Goal: Task Accomplishment & Management: Complete application form

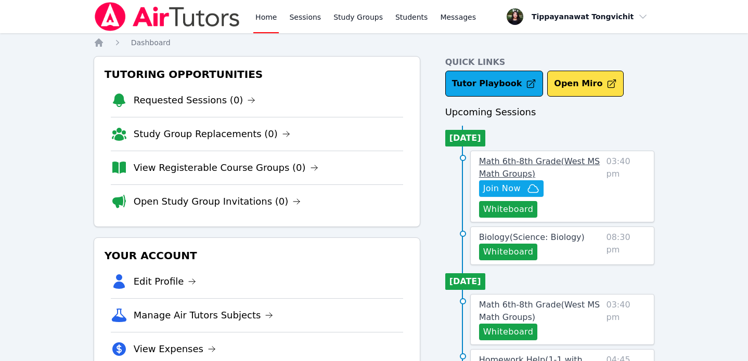
click at [514, 162] on span "Math 6th-8th Grade ( West MS Math Groups )" at bounding box center [539, 168] width 121 height 22
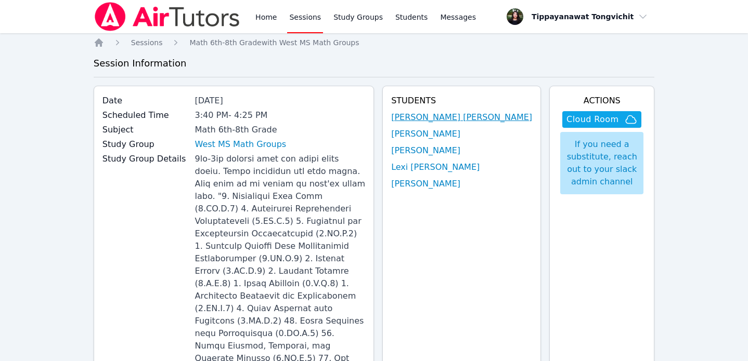
click at [442, 122] on link "[PERSON_NAME] [PERSON_NAME]" at bounding box center [461, 117] width 141 height 12
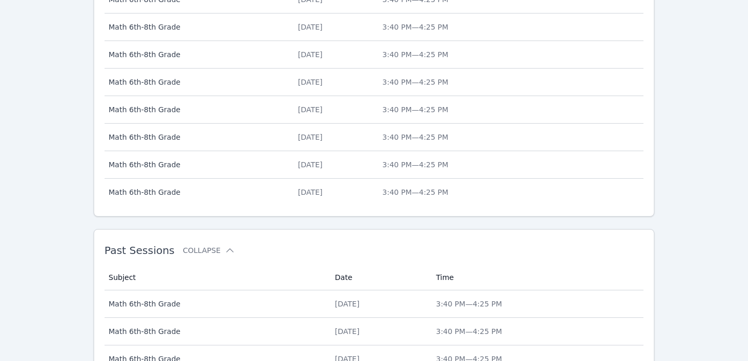
scroll to position [516, 0]
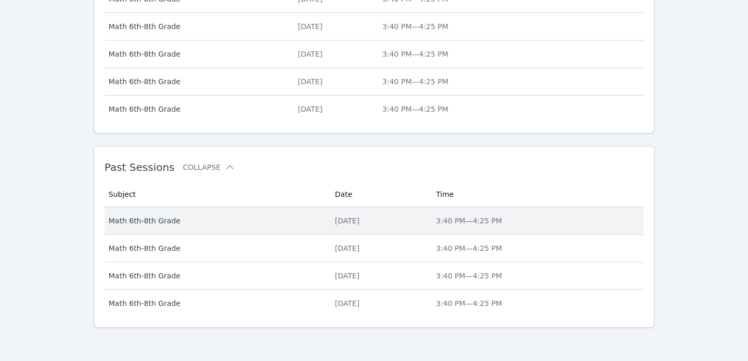
click at [523, 214] on td "Time 3:40 PM — 4:25 PM" at bounding box center [537, 222] width 214 height 28
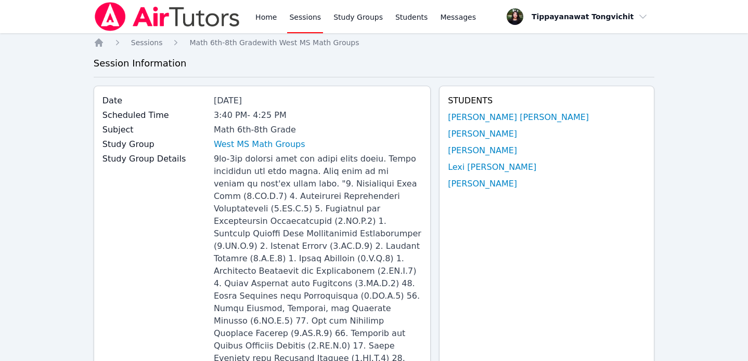
scroll to position [97, 0]
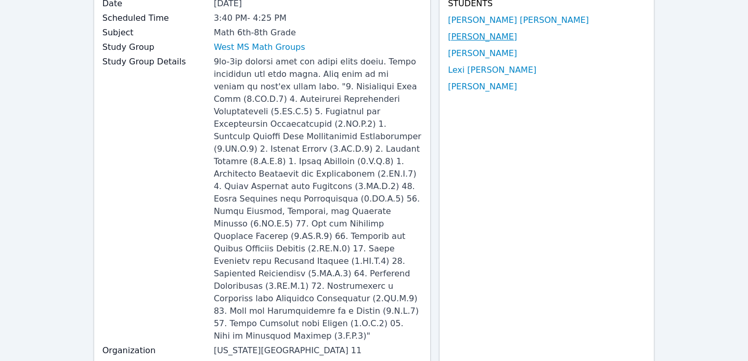
click at [512, 37] on link "[PERSON_NAME]" at bounding box center [482, 37] width 69 height 12
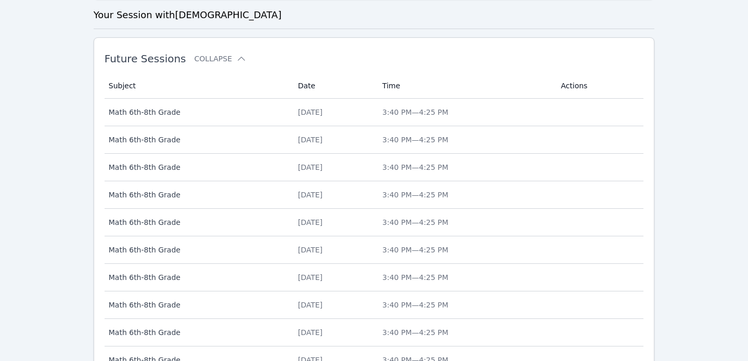
scroll to position [516, 0]
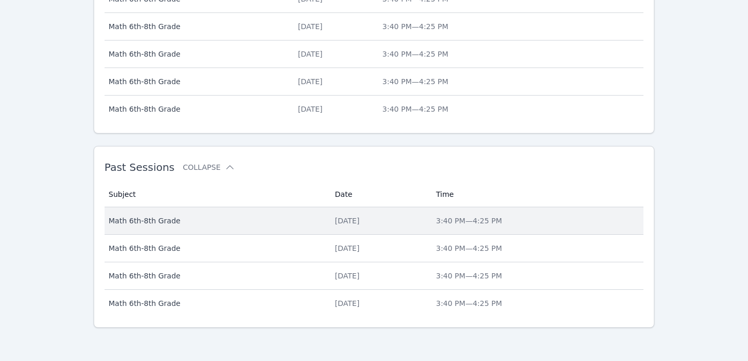
click at [444, 230] on td "Time 3:40 PM — 4:25 PM" at bounding box center [537, 222] width 214 height 28
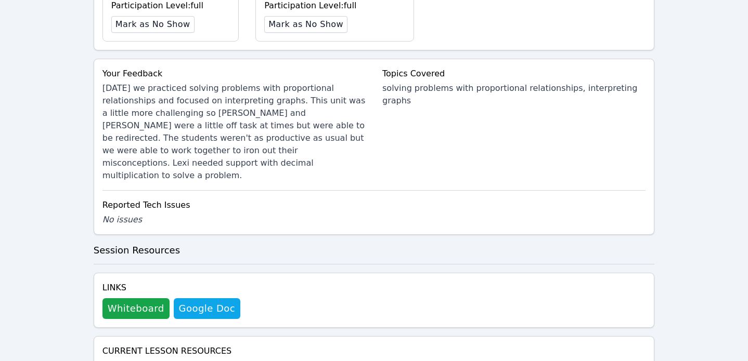
scroll to position [798, 0]
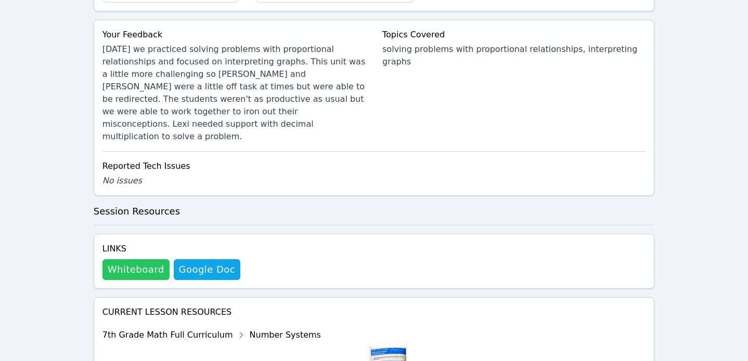
click at [132, 260] on button "Whiteboard" at bounding box center [135, 270] width 67 height 21
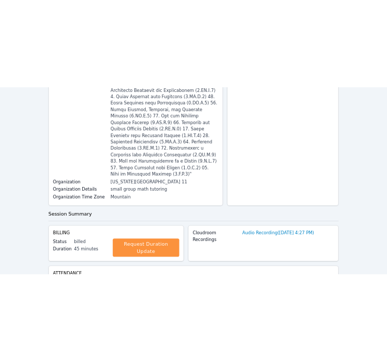
scroll to position [0, 0]
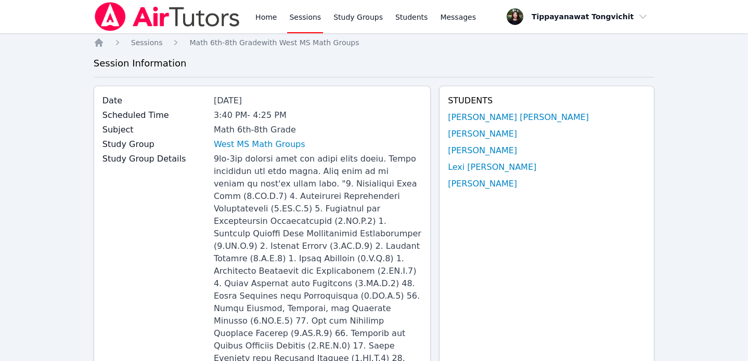
click at [279, 23] on div "Home Sessions Study Groups Students Messages" at bounding box center [365, 16] width 225 height 33
click at [254, 7] on link "Home" at bounding box center [265, 16] width 25 height 33
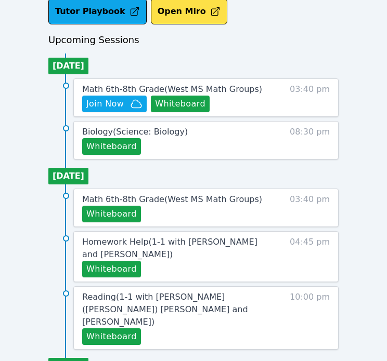
scroll to position [426, 0]
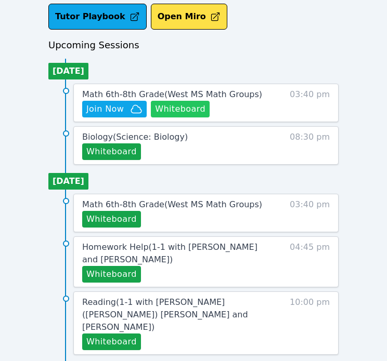
click at [180, 117] on button "Whiteboard" at bounding box center [180, 109] width 59 height 17
click at [115, 95] on span "Math 6th-8th Grade ( West MS Math Groups )" at bounding box center [172, 94] width 180 height 10
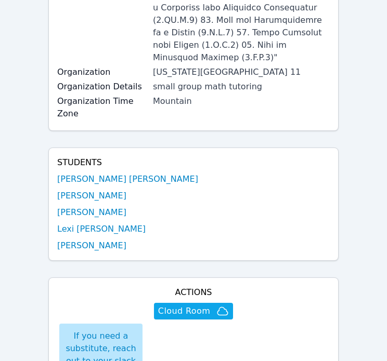
click at [126, 148] on div "Students Juan Cruz Ramos Isaiah Bittings Carlie Powell Lexi Lockwich Jonteon Go…" at bounding box center [193, 204] width 290 height 113
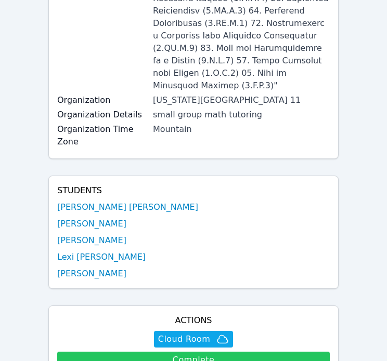
scroll to position [415, 0]
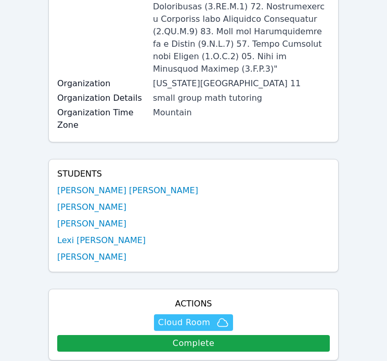
click at [188, 317] on span "Cloud Room" at bounding box center [184, 323] width 52 height 12
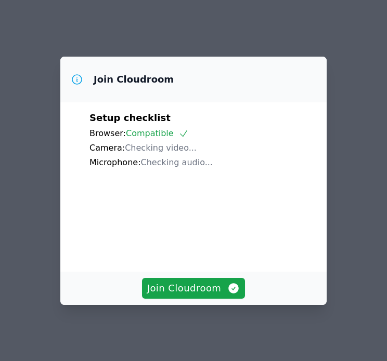
click at [185, 302] on div "Join Cloudroom" at bounding box center [193, 288] width 266 height 33
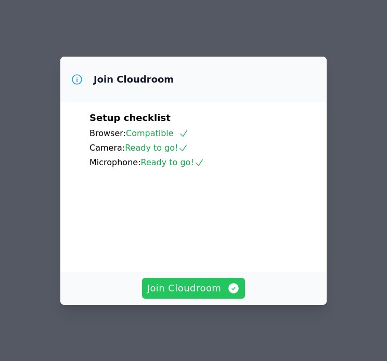
click at [184, 289] on span "Join Cloudroom" at bounding box center [193, 288] width 93 height 15
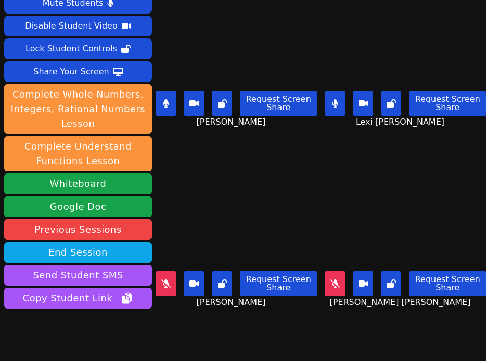
scroll to position [65, 0]
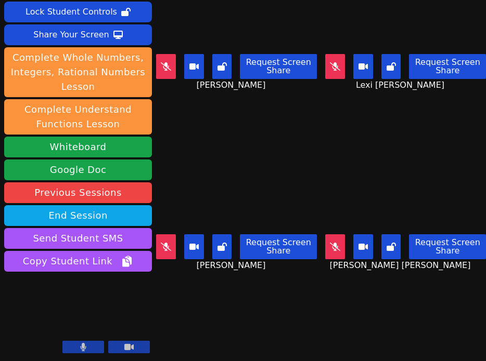
click at [386, 184] on video at bounding box center [406, 185] width 156 height 90
click at [332, 149] on video at bounding box center [405, 185] width 161 height 90
click at [386, 142] on video at bounding box center [405, 185] width 161 height 90
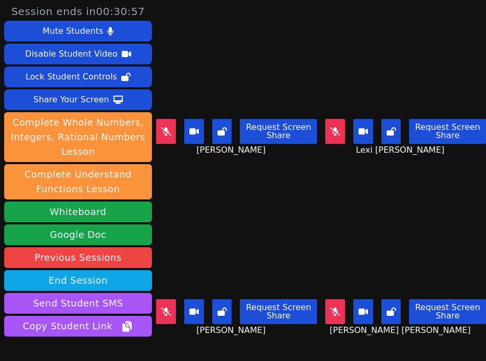
click at [291, 277] on video at bounding box center [236, 250] width 161 height 90
click at [263, 59] on video at bounding box center [236, 69] width 161 height 90
click at [211, 268] on video at bounding box center [236, 250] width 161 height 90
click at [170, 307] on button at bounding box center [166, 312] width 20 height 25
click at [334, 141] on button at bounding box center [335, 131] width 20 height 25
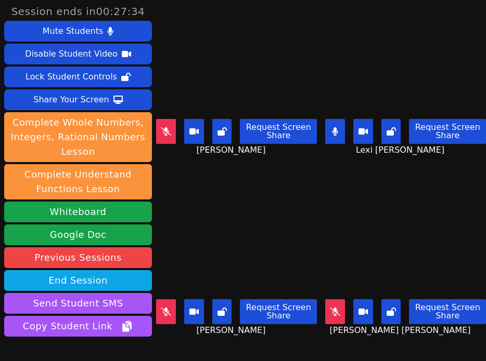
click at [301, 215] on video at bounding box center [236, 250] width 161 height 90
click at [386, 158] on div "Lexi [PERSON_NAME] Request Screen Share Lexi [PERSON_NAME]" at bounding box center [405, 90] width 161 height 181
click at [350, 181] on div "[PERSON_NAME] [PERSON_NAME] Request Screen Share [PERSON_NAME] [PERSON_NAME]" at bounding box center [405, 271] width 161 height 181
click at [348, 316] on div "Request Screen Share" at bounding box center [405, 312] width 161 height 25
click at [341, 316] on button at bounding box center [335, 312] width 20 height 25
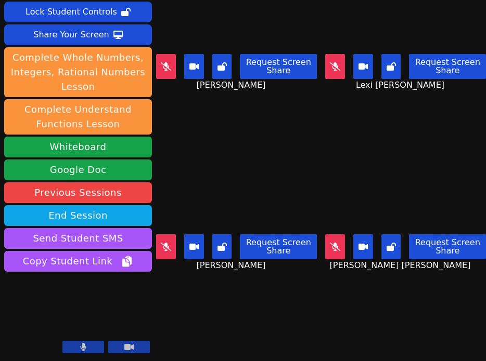
scroll to position [28, 0]
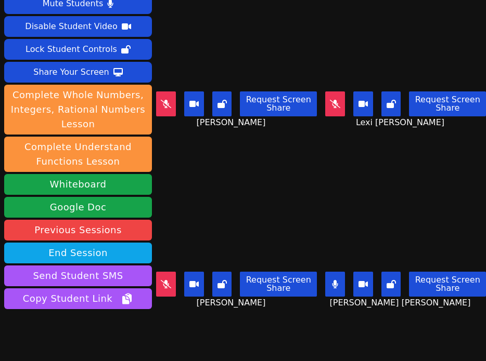
click at [386, 240] on video at bounding box center [405, 222] width 161 height 90
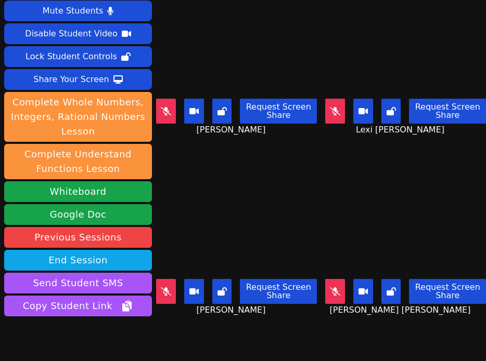
scroll to position [0, 0]
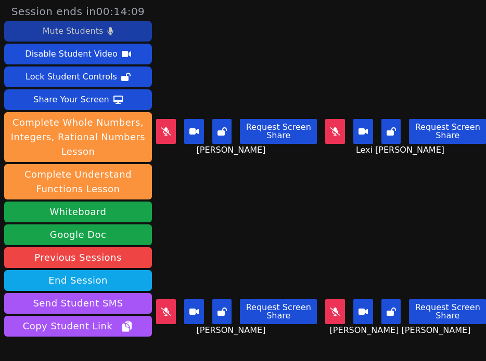
click at [85, 31] on div "Mute Students" at bounding box center [73, 31] width 60 height 17
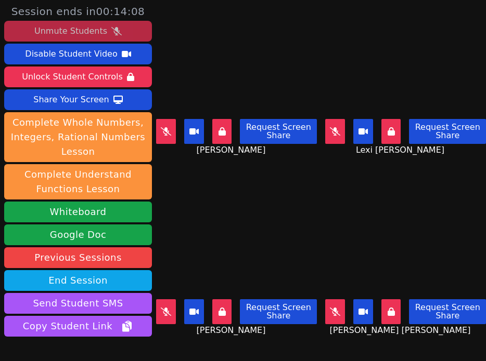
click at [92, 26] on div "Unmute Students" at bounding box center [70, 31] width 73 height 17
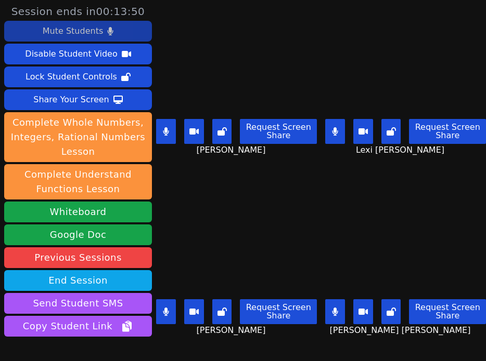
click at [379, 215] on video at bounding box center [405, 250] width 161 height 90
click at [340, 132] on button at bounding box center [335, 131] width 20 height 25
click at [386, 267] on video at bounding box center [405, 250] width 161 height 90
click at [327, 130] on button at bounding box center [335, 131] width 20 height 25
click at [161, 128] on button at bounding box center [166, 131] width 20 height 25
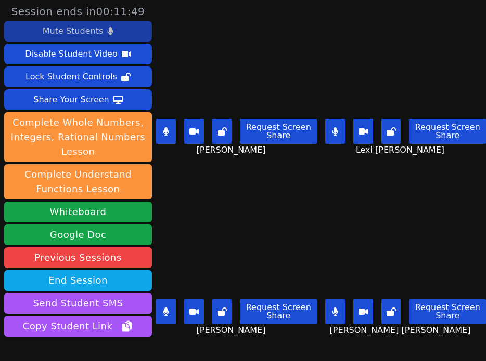
click at [165, 315] on icon at bounding box center [166, 312] width 6 height 8
click at [333, 311] on icon at bounding box center [335, 312] width 6 height 8
click at [386, 89] on video at bounding box center [405, 69] width 161 height 90
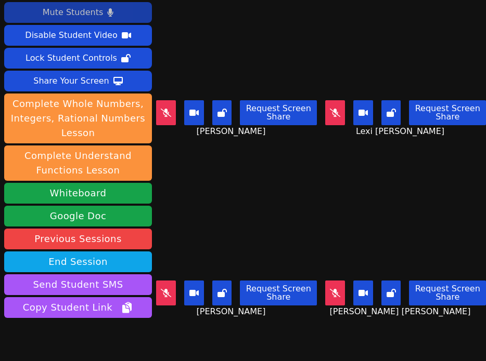
scroll to position [65, 0]
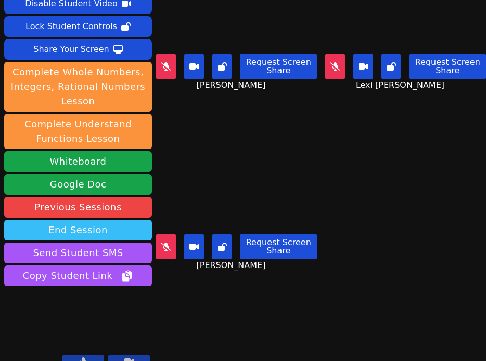
click at [98, 220] on button "End Session" at bounding box center [78, 230] width 148 height 21
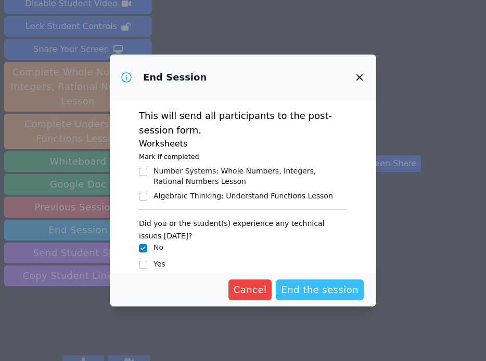
click at [296, 296] on span "End the session" at bounding box center [319, 290] width 77 height 15
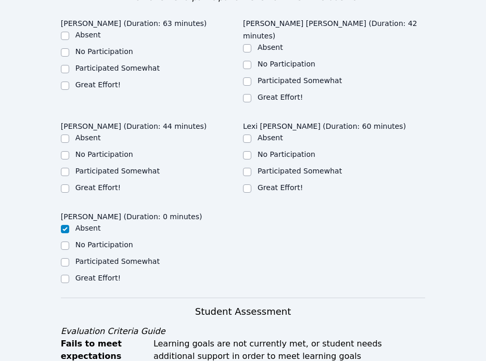
scroll to position [551, 0]
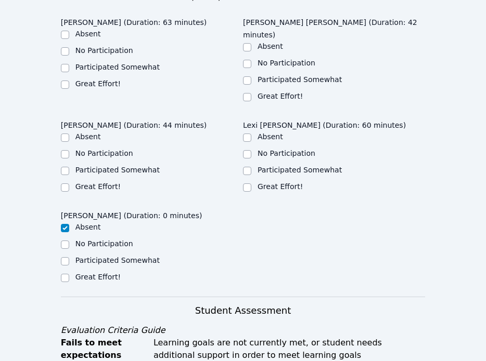
click at [98, 132] on ul "Absent No Participation Participated Somewhat Great Effort!" at bounding box center [152, 163] width 182 height 62
click at [97, 166] on label "Participated Somewhat" at bounding box center [117, 170] width 84 height 8
click at [69, 167] on input "Participated Somewhat" at bounding box center [65, 171] width 8 height 8
checkbox input "true"
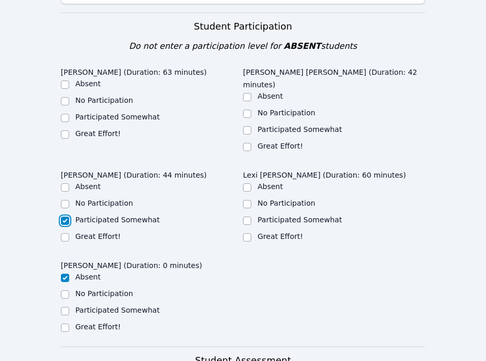
scroll to position [490, 0]
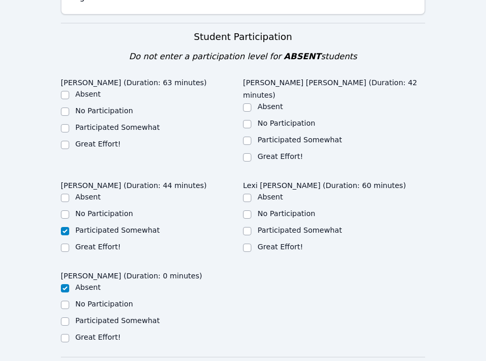
click at [86, 101] on ul "Absent No Participation Participated Somewhat Great Effort!" at bounding box center [152, 120] width 182 height 62
click at [103, 140] on label "Great Effort!" at bounding box center [97, 144] width 45 height 8
click at [69, 141] on input "Great Effort!" at bounding box center [65, 145] width 8 height 8
checkbox input "true"
click at [262, 152] on label "Great Effort!" at bounding box center [279, 156] width 45 height 8
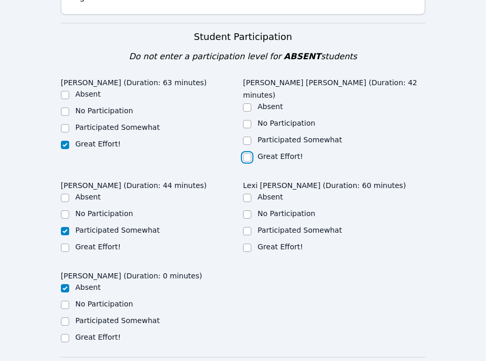
click at [251, 153] on input "Great Effort!" at bounding box center [247, 157] width 8 height 8
checkbox input "true"
click at [272, 226] on label "Participated Somewhat" at bounding box center [299, 230] width 84 height 8
click at [251, 227] on input "Participated Somewhat" at bounding box center [247, 231] width 8 height 8
checkbox input "true"
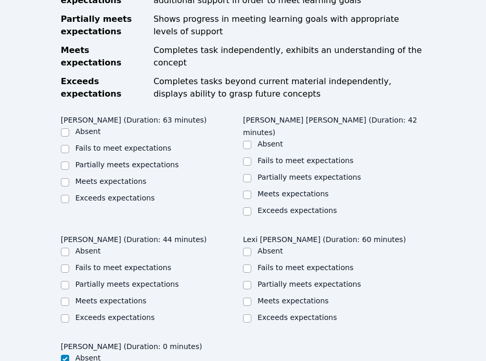
scroll to position [908, 0]
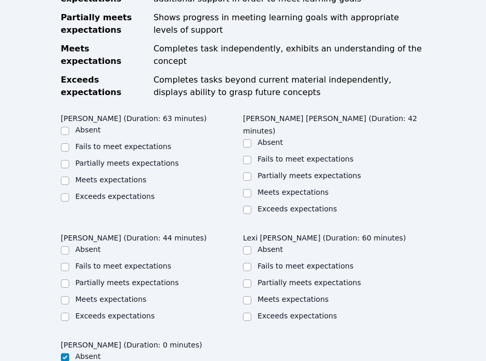
click at [123, 176] on label "Meets expectations" at bounding box center [110, 180] width 71 height 8
click at [69, 177] on input "Meets expectations" at bounding box center [65, 181] width 8 height 8
checkbox input "true"
click at [123, 279] on label "Partially meets expectations" at bounding box center [126, 283] width 103 height 8
click at [69, 280] on input "Partially meets expectations" at bounding box center [65, 284] width 8 height 8
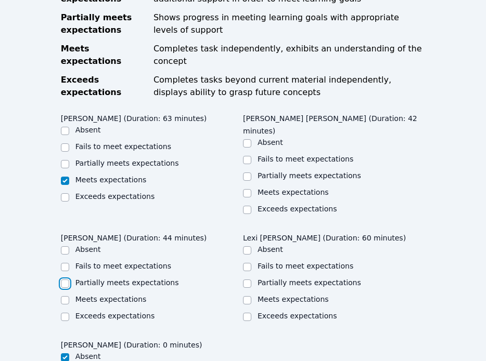
checkbox input "true"
click at [280, 279] on label "Partially meets expectations" at bounding box center [308, 283] width 103 height 8
click at [251, 280] on input "Partially meets expectations" at bounding box center [247, 284] width 8 height 8
checkbox input "true"
click at [272, 137] on ul "Absent Fails to meet expectations Partially meets expectations Meets expectatio…" at bounding box center [334, 176] width 182 height 79
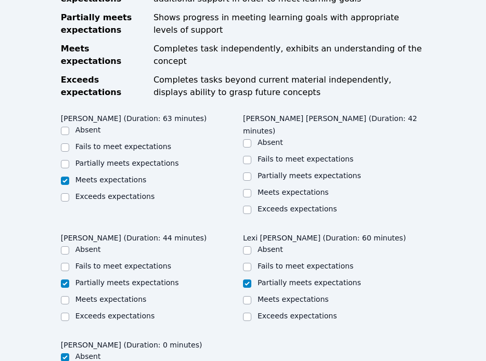
click at [274, 188] on label "Meets expectations" at bounding box center [292, 192] width 71 height 8
click at [251, 189] on input "Meets expectations" at bounding box center [247, 193] width 8 height 8
checkbox input "true"
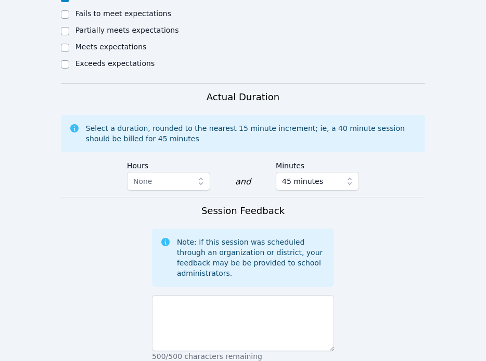
scroll to position [1276, 0]
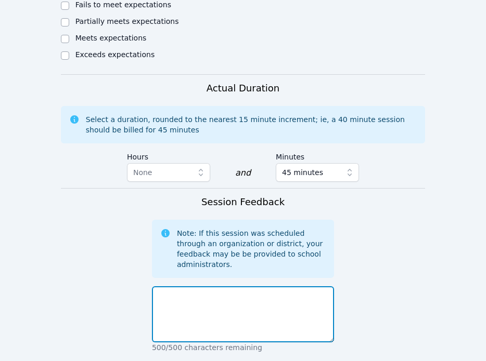
click at [237, 287] on textarea at bounding box center [243, 315] width 182 height 56
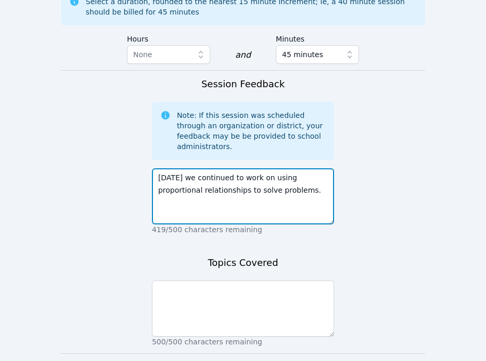
scroll to position [1381, 0]
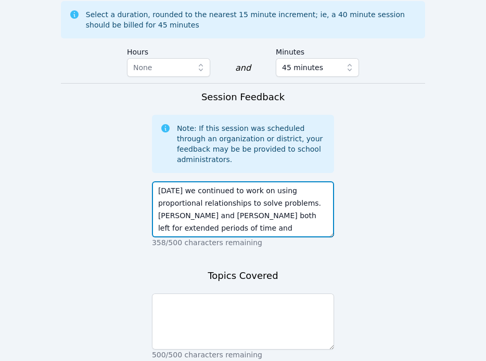
drag, startPoint x: 199, startPoint y: 154, endPoint x: 396, endPoint y: 168, distance: 198.1
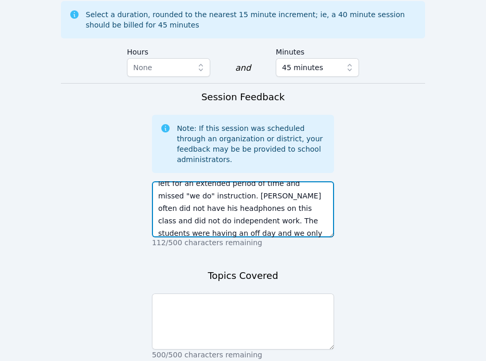
scroll to position [57, 0]
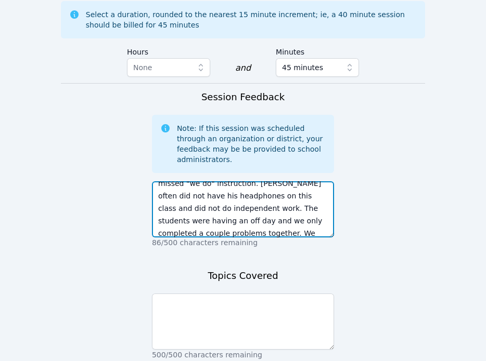
click at [279, 182] on textarea "[DATE] we continued to work on using proportional relationships to solve proble…" at bounding box center [243, 210] width 182 height 56
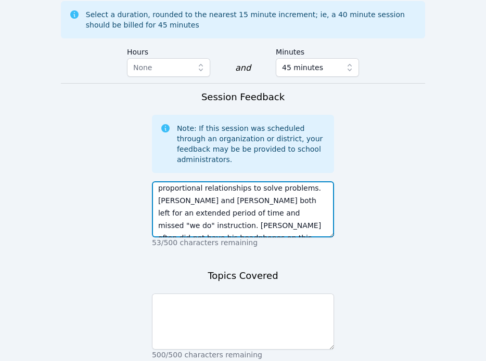
scroll to position [0, 0]
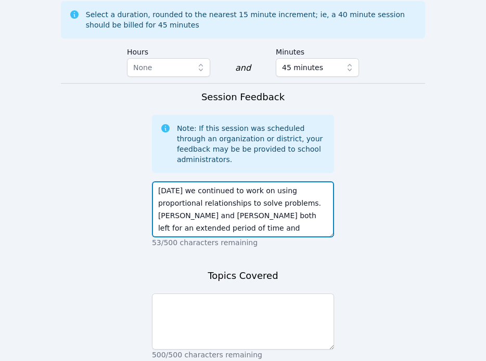
drag, startPoint x: 265, startPoint y: 127, endPoint x: 264, endPoint y: 138, distance: 10.5
click at [264, 182] on textarea "[DATE] we continued to work on using proportional relationships to solve proble…" at bounding box center [243, 210] width 182 height 56
type textarea "[DATE] we continued to work on using proportional relationships to solve proble…"
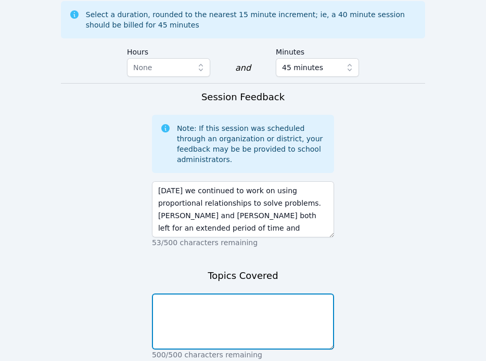
click at [278, 294] on textarea at bounding box center [243, 322] width 182 height 56
paste textarea "using proportional relationships to solve problems."
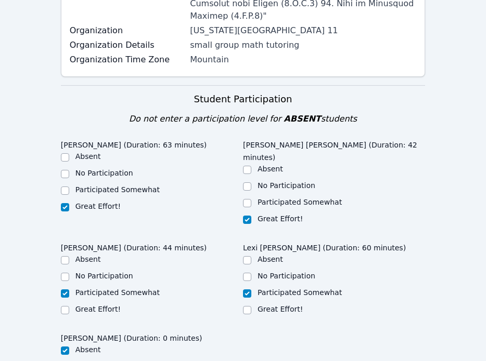
scroll to position [431, 0]
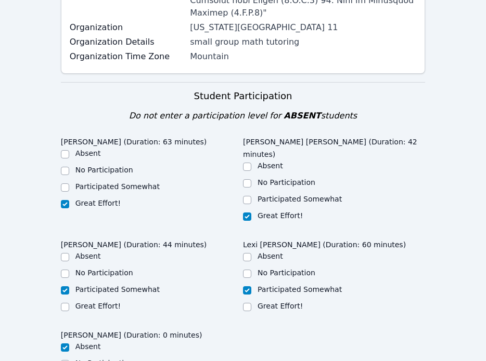
type textarea "using proportional relationships to solve problems"
click at [286, 195] on label "Participated Somewhat" at bounding box center [299, 199] width 84 height 8
click at [251, 196] on input "Participated Somewhat" at bounding box center [247, 200] width 8 height 8
checkbox input "true"
checkbox input "false"
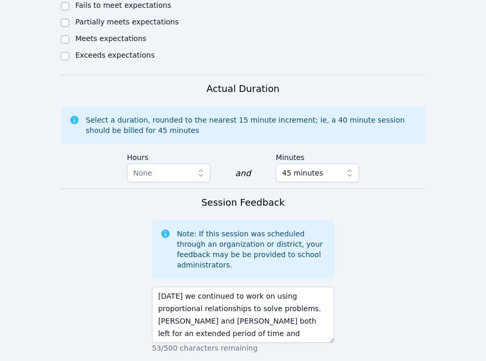
scroll to position [1404, 0]
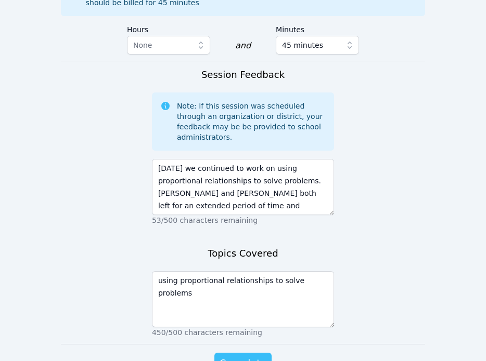
click at [232, 356] on span "Complete" at bounding box center [242, 363] width 47 height 15
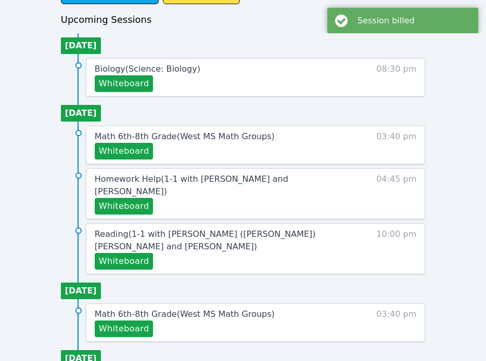
scroll to position [399, 0]
